Goal: Task Accomplishment & Management: Manage account settings

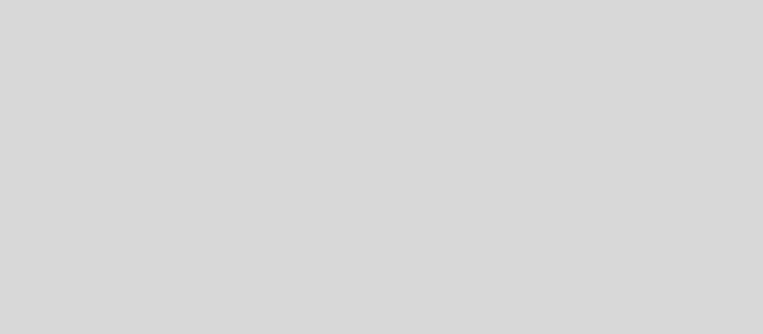
select select "es"
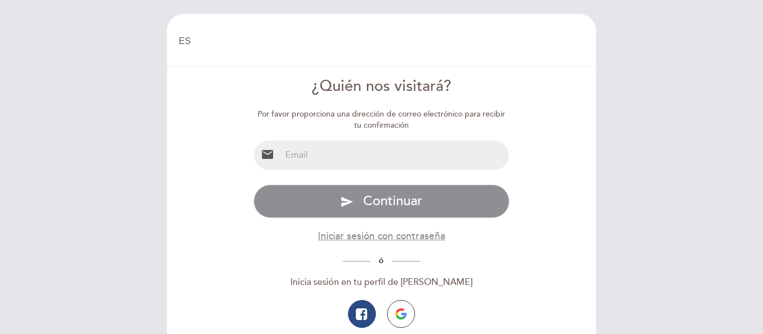
click at [395, 146] on input "email" at bounding box center [395, 156] width 228 height 30
type input "[PERSON_NAME][EMAIL_ADDRESS][DOMAIN_NAME]"
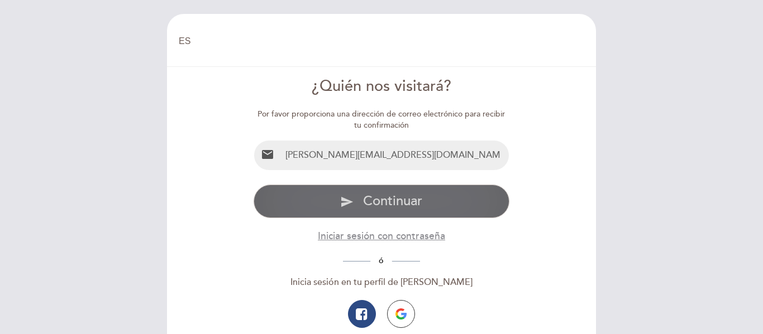
click at [409, 202] on span "Continuar" at bounding box center [392, 201] width 59 height 16
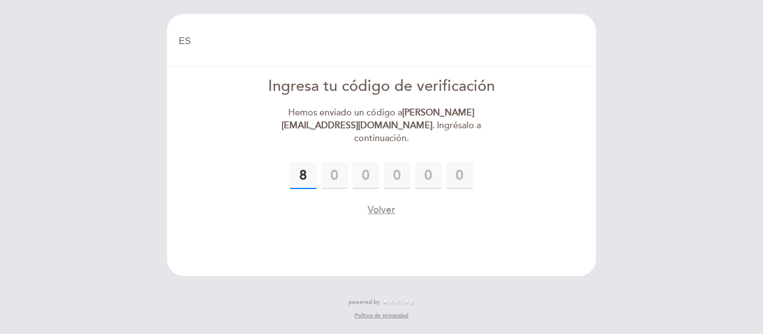
type input "8"
type input "9"
type input "7"
type input "6"
type input "5"
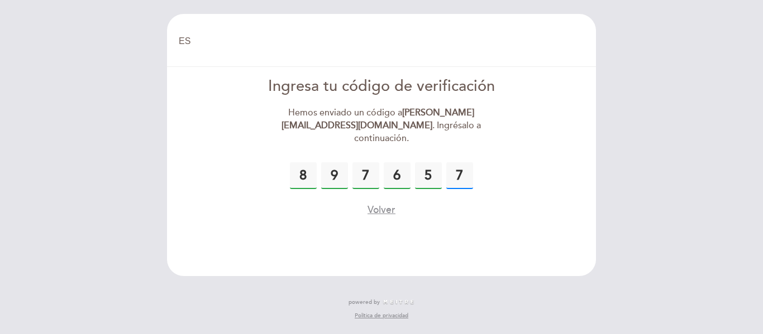
type input "7"
